Goal: Understand process/instructions: Learn how to perform a task or action

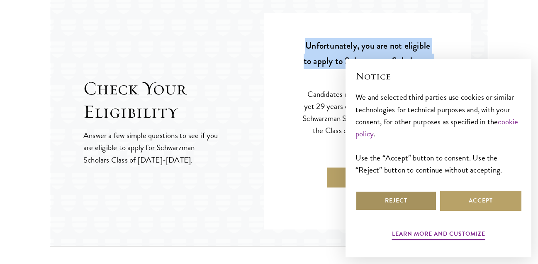
click at [408, 202] on button "Reject" at bounding box center [396, 201] width 81 height 20
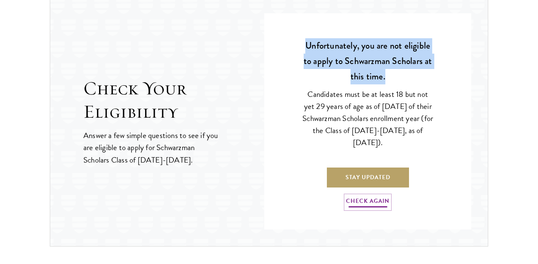
click at [378, 205] on link "Check Again" at bounding box center [368, 201] width 44 height 13
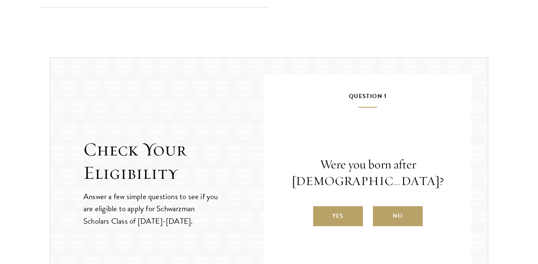
scroll to position [873, 0]
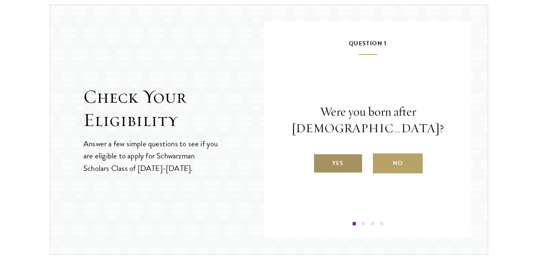
click at [332, 161] on label "Yes" at bounding box center [338, 163] width 50 height 20
click at [321, 161] on input "Yes" at bounding box center [316, 157] width 7 height 7
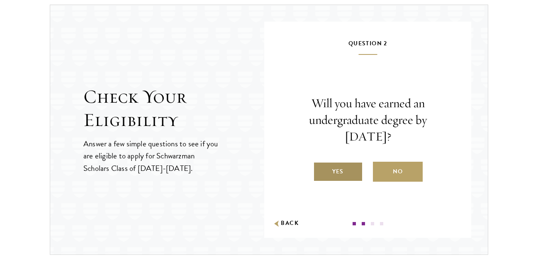
click at [345, 172] on label "Yes" at bounding box center [338, 171] width 50 height 20
click at [321, 170] on input "Yes" at bounding box center [316, 165] width 7 height 7
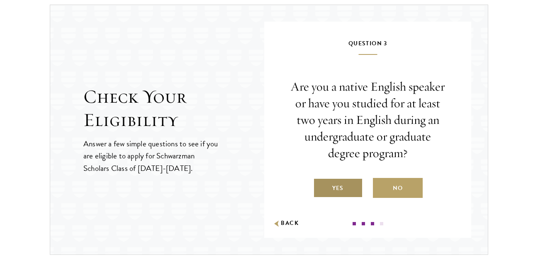
click at [338, 198] on label "Yes" at bounding box center [338, 188] width 50 height 20
click at [321, 186] on input "Yes" at bounding box center [316, 182] width 7 height 7
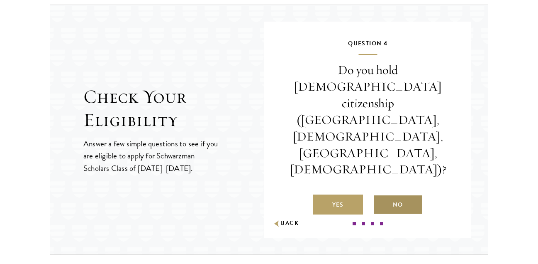
click at [383, 194] on label "No" at bounding box center [398, 204] width 50 height 20
click at [381, 195] on input "No" at bounding box center [376, 198] width 7 height 7
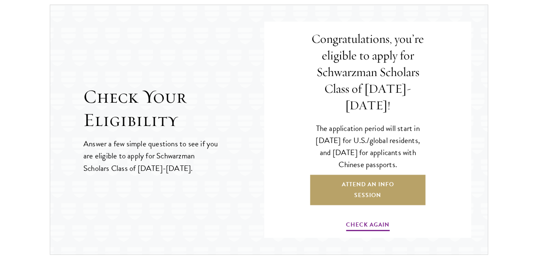
scroll to position [0, 0]
